Goal: Transaction & Acquisition: Download file/media

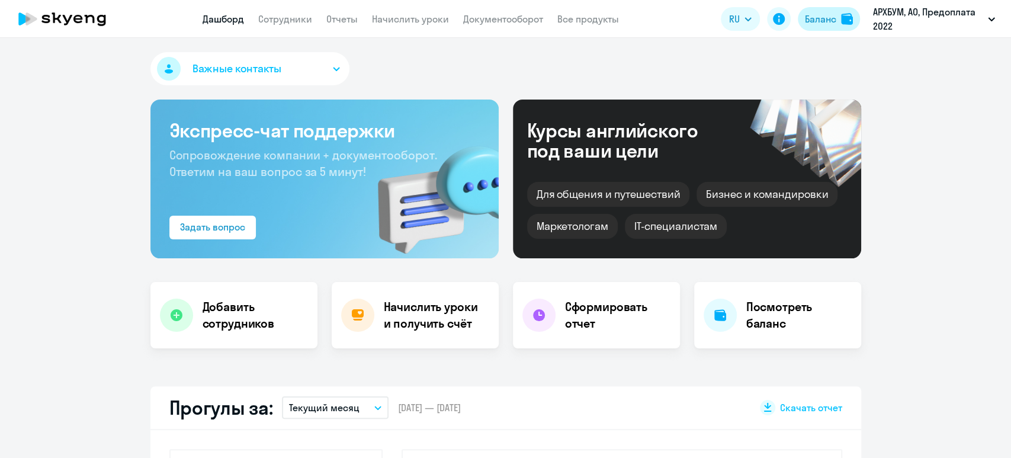
drag, startPoint x: 0, startPoint y: 0, endPoint x: 834, endPoint y: 17, distance: 833.9
click at [834, 17] on div "Баланс" at bounding box center [820, 19] width 31 height 14
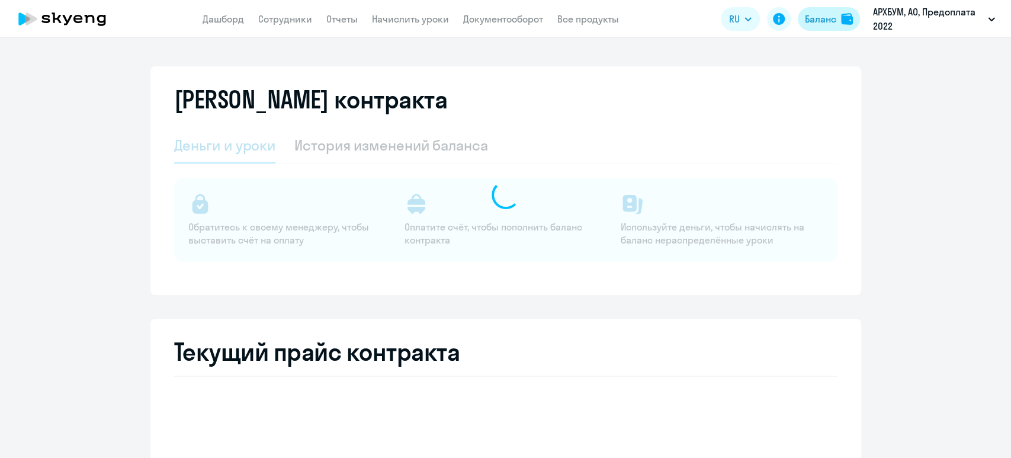
select select "english_adult_not_native_speaker"
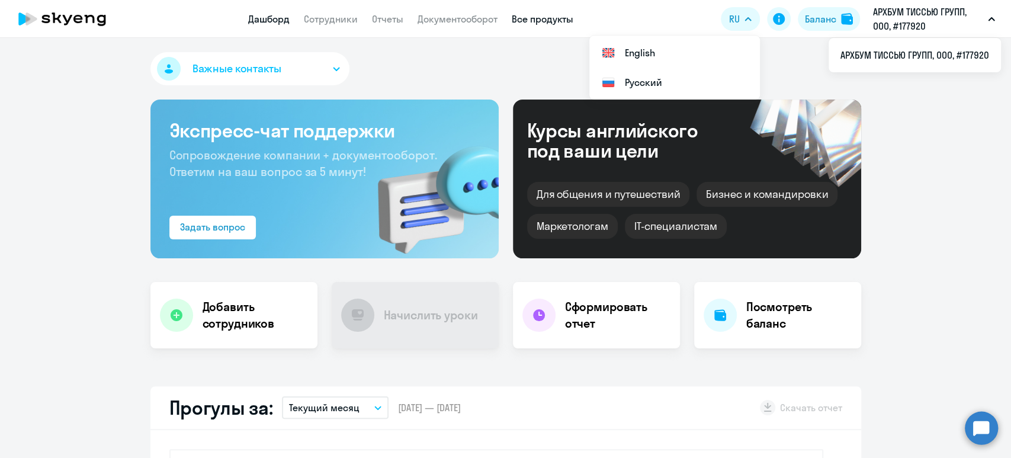
click at [559, 15] on link "Все продукты" at bounding box center [543, 19] width 62 height 12
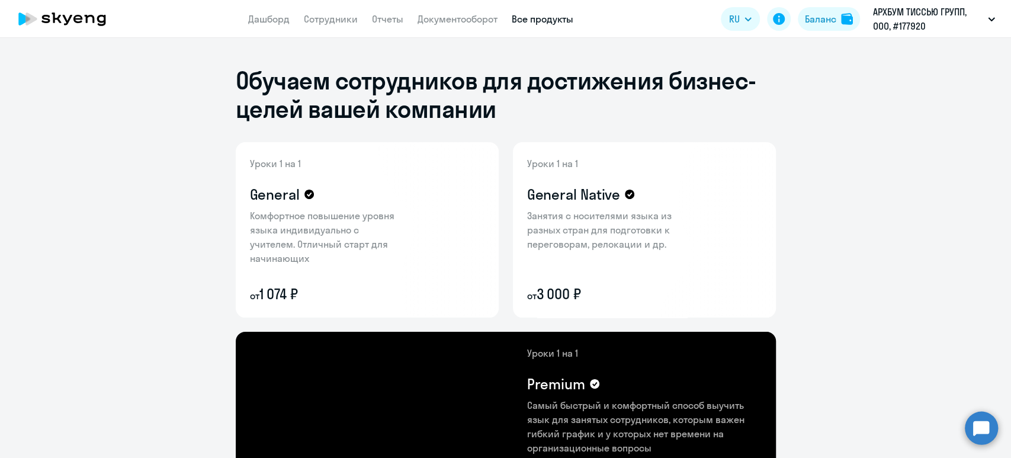
click at [460, 26] on app-header "Дашборд Сотрудники Отчеты Документооборот Все продукты Дашборд Сотрудники Отчет…" at bounding box center [505, 19] width 1011 height 38
click at [466, 14] on link "Документооборот" at bounding box center [457, 19] width 80 height 12
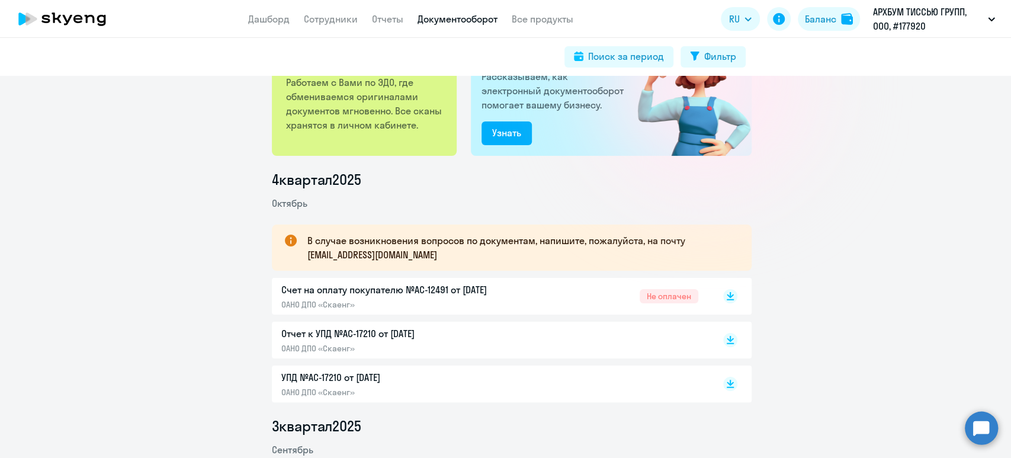
scroll to position [158, 0]
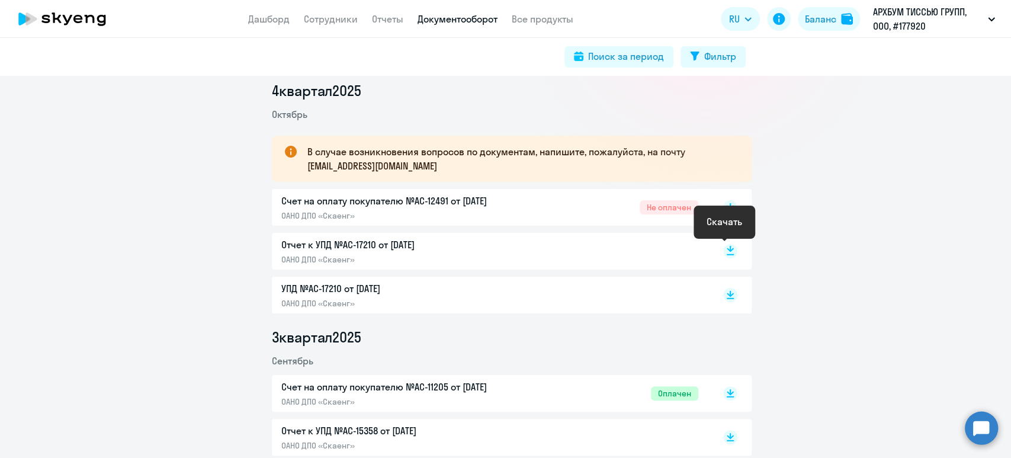
click at [727, 251] on rect at bounding box center [730, 251] width 14 height 14
